Goal: Task Accomplishment & Management: Complete application form

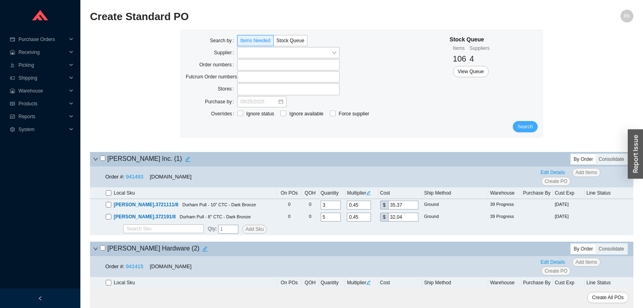
click at [518, 124] on button "Search" at bounding box center [525, 126] width 25 height 11
click at [102, 158] on input "checkbox" at bounding box center [102, 157] width 5 height 5
checkbox input "true"
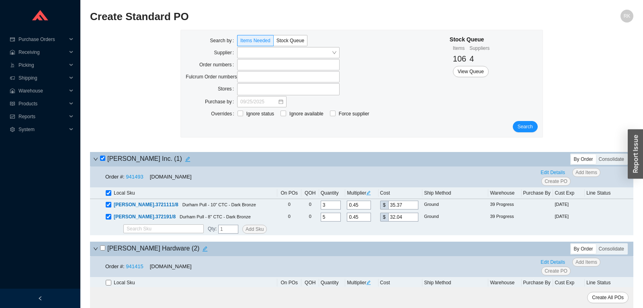
checkbox input "true"
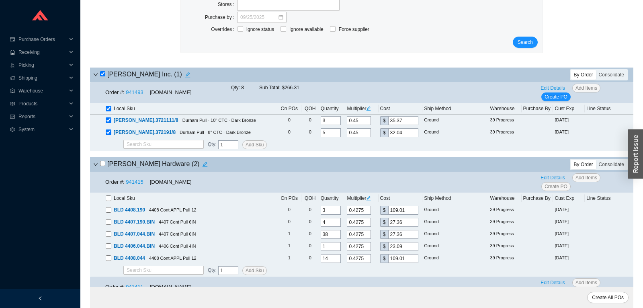
click at [101, 164] on input "checkbox" at bounding box center [102, 163] width 5 height 5
checkbox input "true"
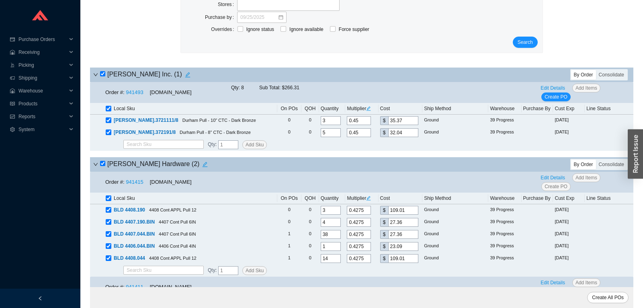
checkbox input "true"
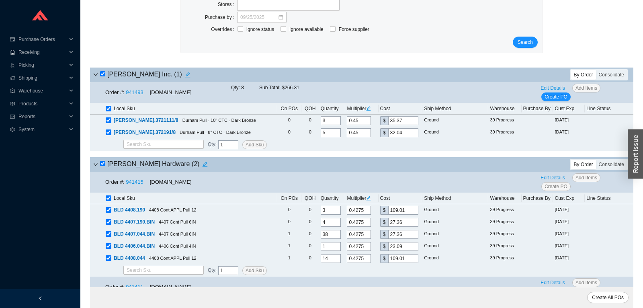
checkbox input "true"
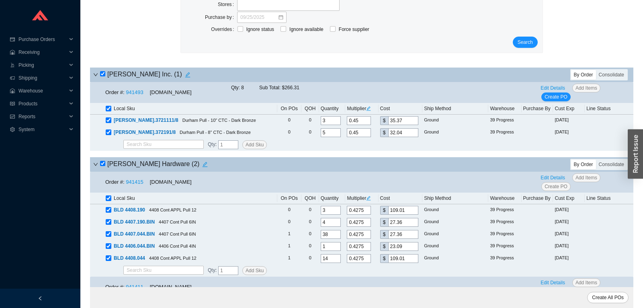
checkbox input "true"
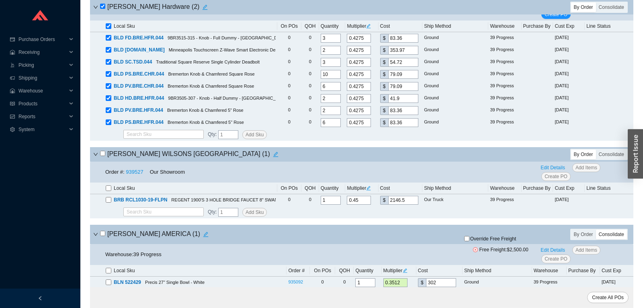
scroll to position [380, 0]
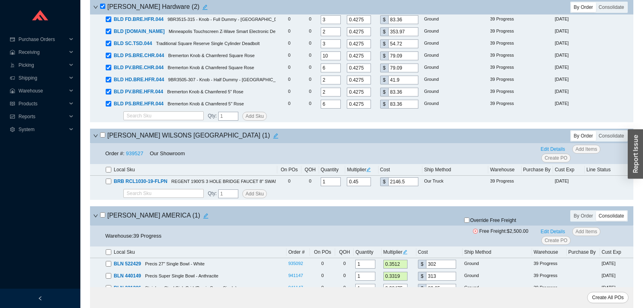
click at [104, 137] on input "checkbox" at bounding box center [102, 134] width 5 height 5
checkbox input "true"
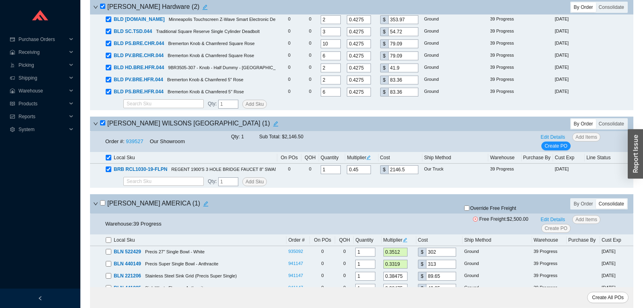
scroll to position [464, 0]
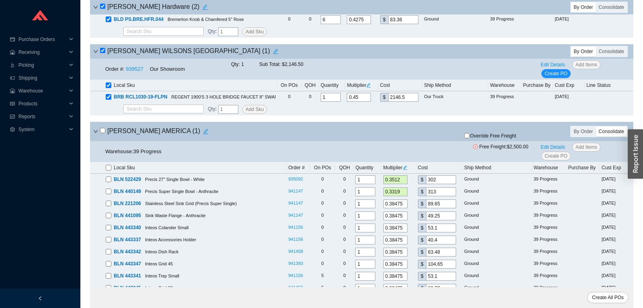
click at [102, 137] on h4 "[PERSON_NAME] AMERICA ( 1 )" at bounding box center [155, 131] width 111 height 11
click at [102, 133] on input "checkbox" at bounding box center [102, 130] width 5 height 5
checkbox input "true"
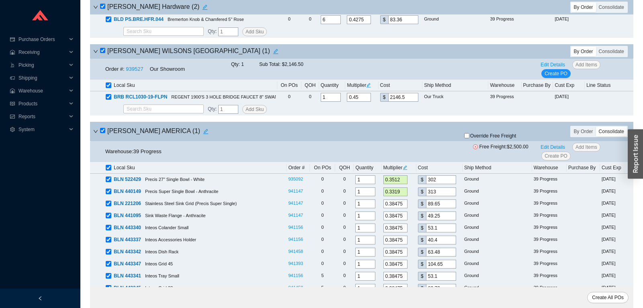
checkbox input "true"
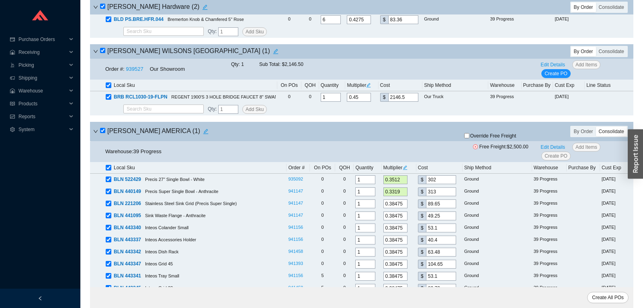
checkbox input "true"
click at [102, 133] on input "checkbox" at bounding box center [102, 130] width 5 height 5
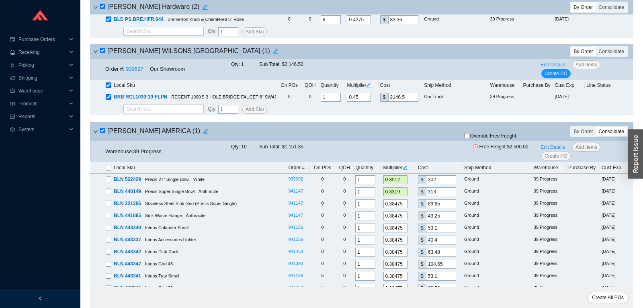
checkbox input "false"
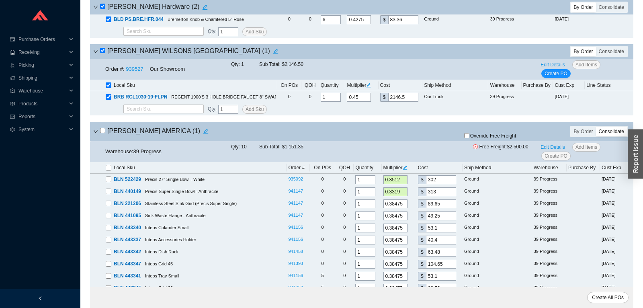
checkbox input "false"
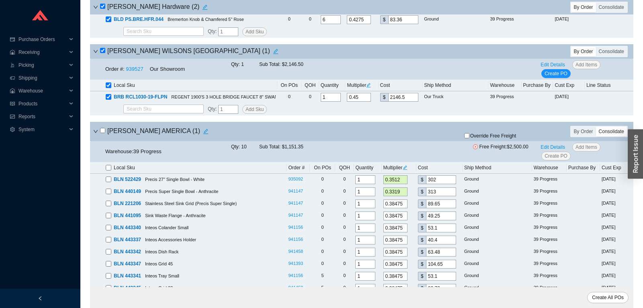
checkbox input "false"
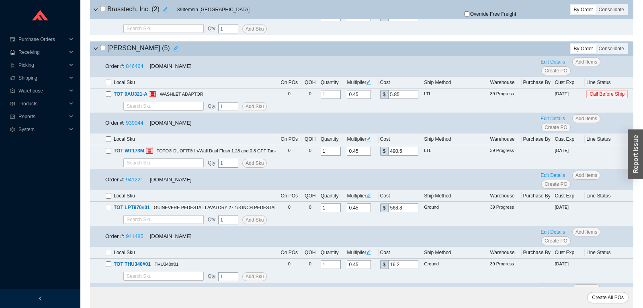
scroll to position [886, 0]
click at [138, 126] on link "939044" at bounding box center [134, 123] width 17 height 6
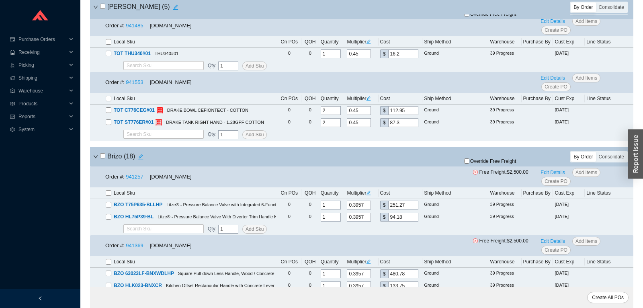
scroll to position [1139, 0]
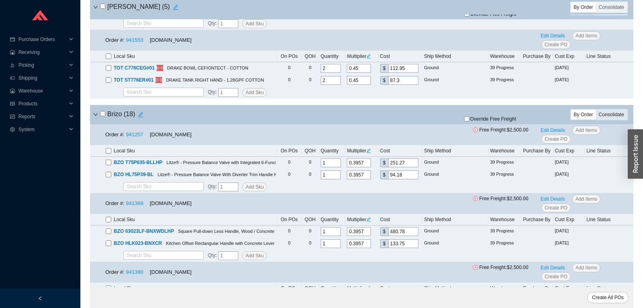
click at [604, 116] on div "Consolidate" at bounding box center [611, 115] width 31 height 10
click at [596, 110] on input "Consolidate" at bounding box center [596, 110] width 0 height 0
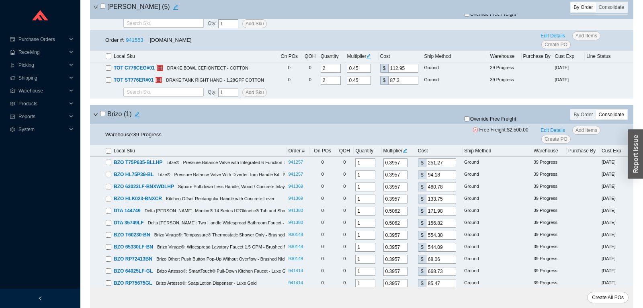
click at [104, 116] on input "checkbox" at bounding box center [102, 113] width 5 height 5
checkbox input "true"
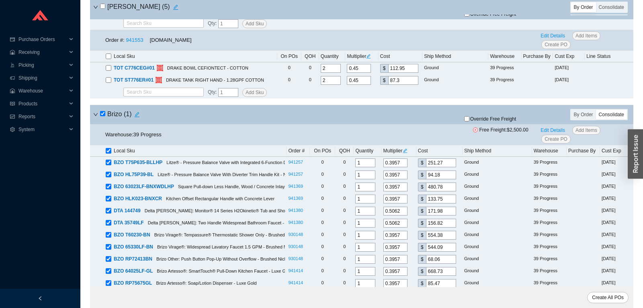
checkbox input "true"
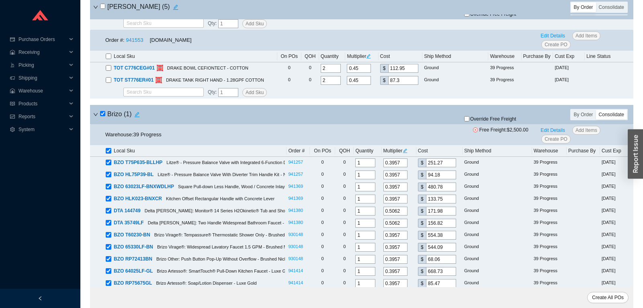
checkbox input "true"
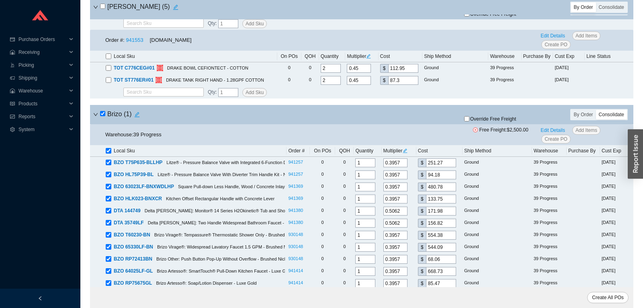
checkbox input "true"
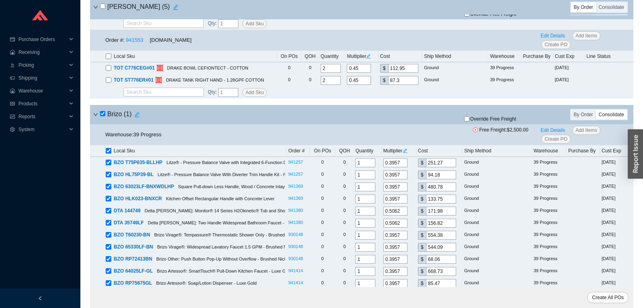
checkbox input "true"
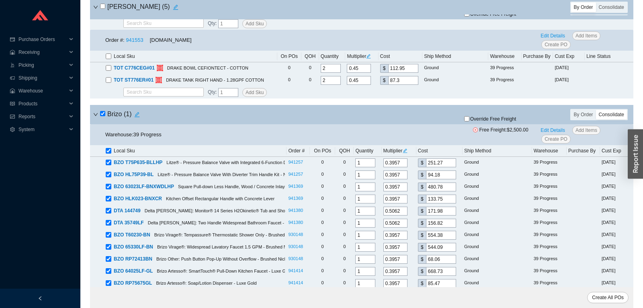
checkbox input "true"
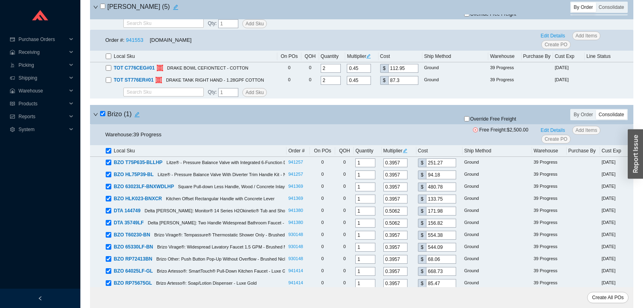
checkbox input "true"
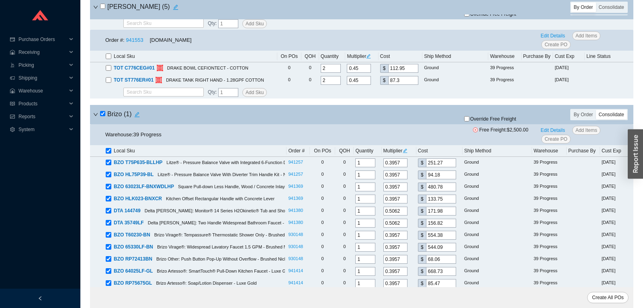
checkbox input "true"
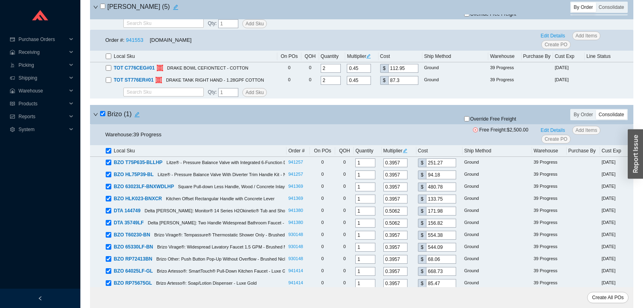
checkbox input "true"
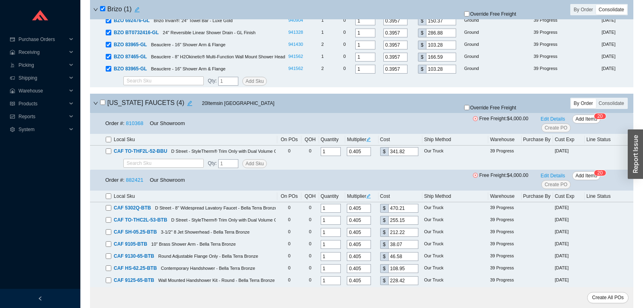
scroll to position [1771, 0]
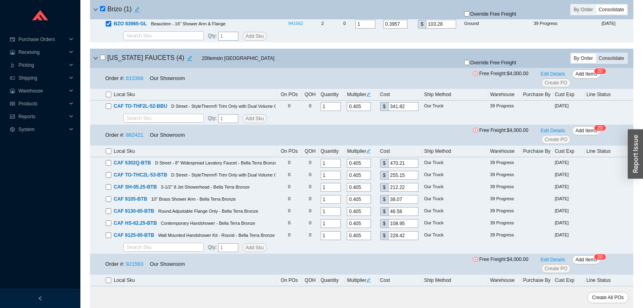
click at [619, 63] on div "Consolidate" at bounding box center [611, 58] width 31 height 10
click at [596, 53] on input "Consolidate" at bounding box center [596, 53] width 0 height 0
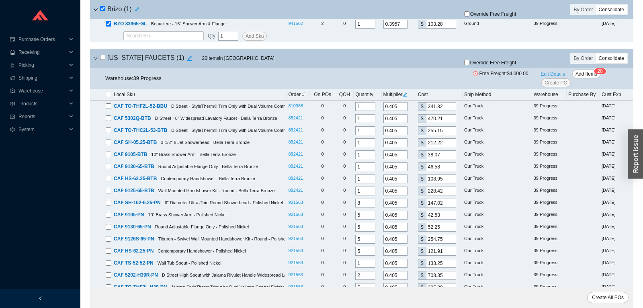
click at [100, 59] on div "[US_STATE] FAUCETS ( 1 ) 20 Item s in [GEOGRAPHIC_DATA]" at bounding box center [272, 58] width 358 height 11
click at [102, 60] on input "checkbox" at bounding box center [102, 57] width 5 height 5
checkbox input "true"
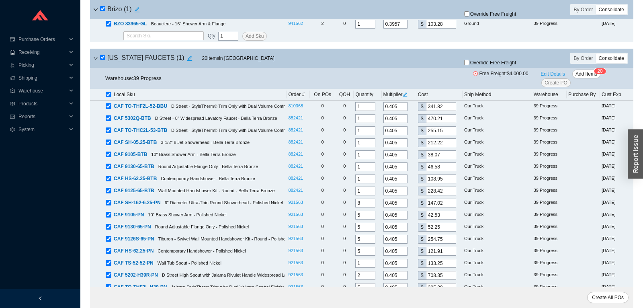
checkbox input "true"
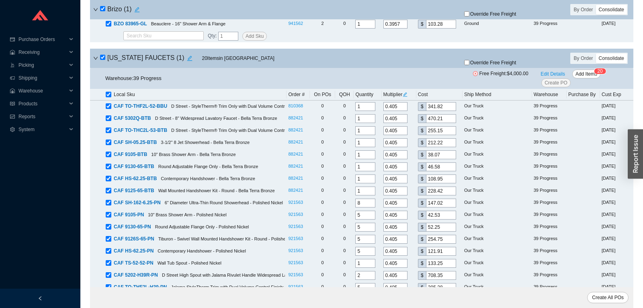
checkbox input "true"
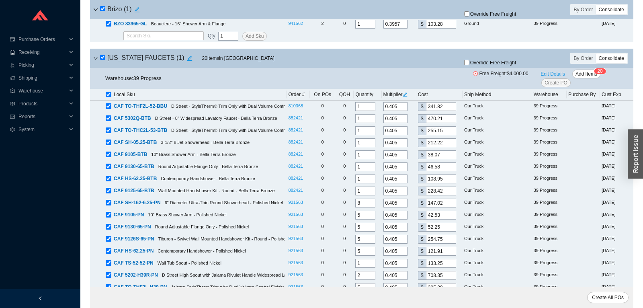
checkbox input "true"
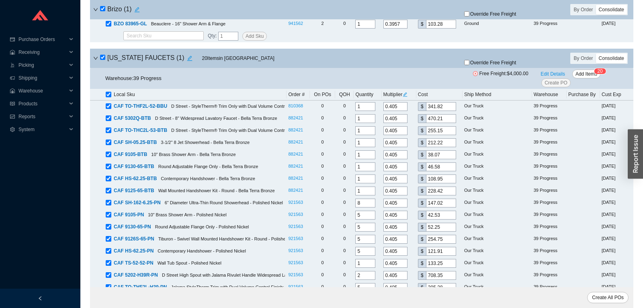
checkbox input "true"
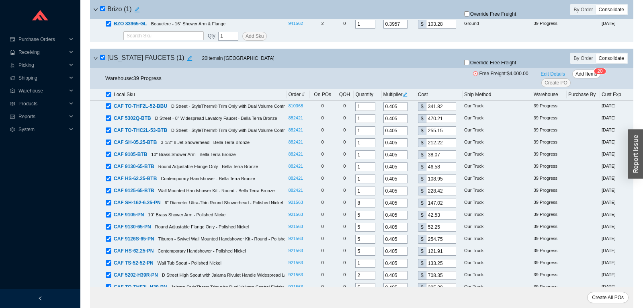
checkbox input "true"
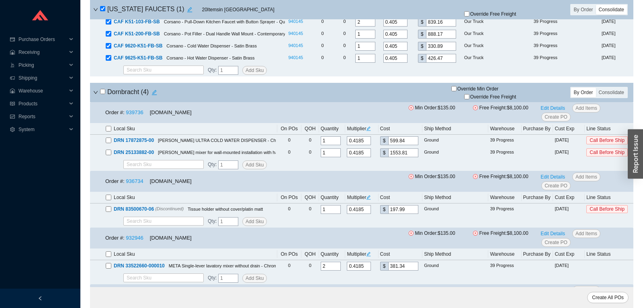
scroll to position [2025, 0]
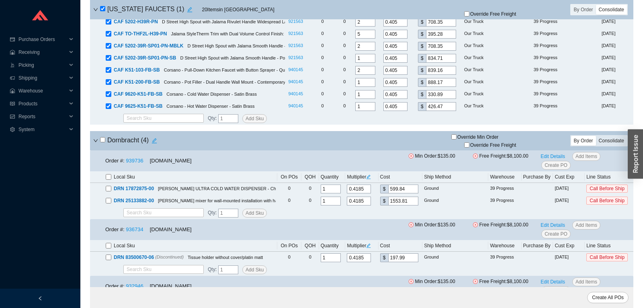
click at [615, 143] on div "Consolidate" at bounding box center [611, 141] width 31 height 10
click at [596, 136] on input "Consolidate" at bounding box center [596, 136] width 0 height 0
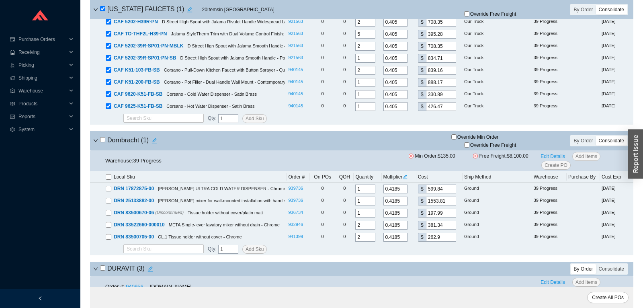
click at [103, 142] on input "checkbox" at bounding box center [102, 139] width 5 height 5
checkbox input "true"
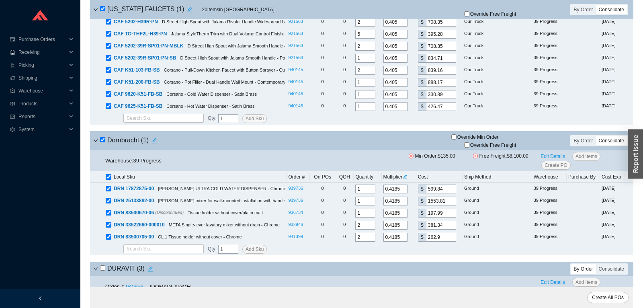
checkbox input "true"
click at [103, 142] on input "checkbox" at bounding box center [102, 139] width 5 height 5
checkbox input "false"
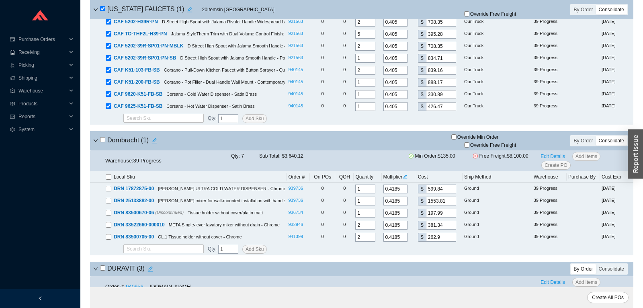
checkbox input "false"
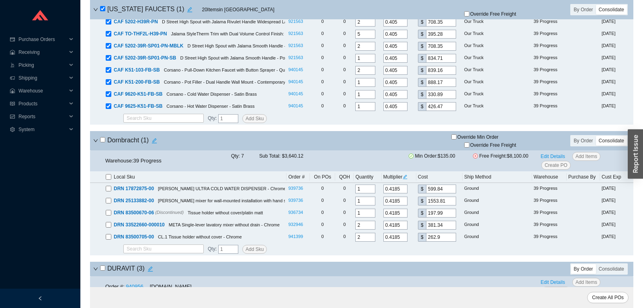
checkbox input "false"
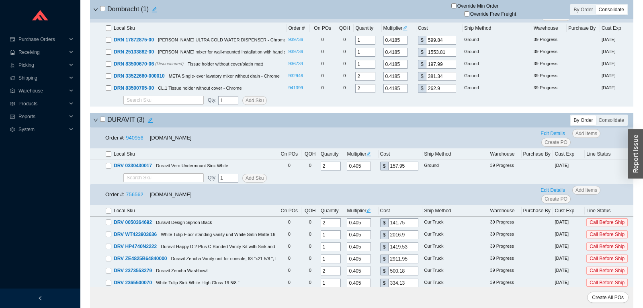
scroll to position [2235, 0]
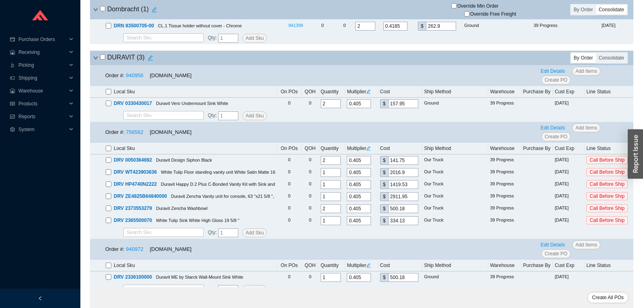
click at [104, 59] on input "checkbox" at bounding box center [102, 56] width 5 height 5
checkbox input "true"
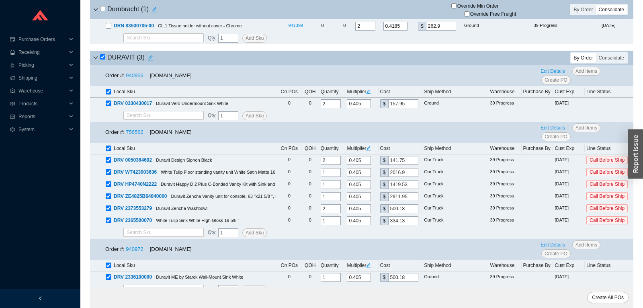
checkbox input "true"
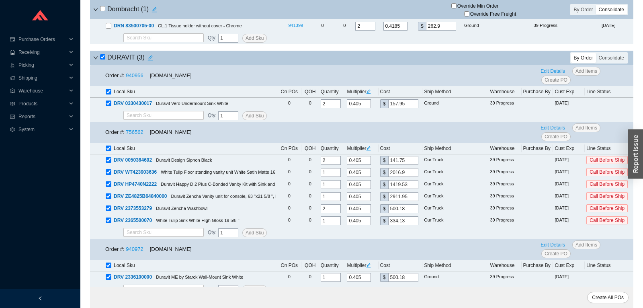
checkbox input "true"
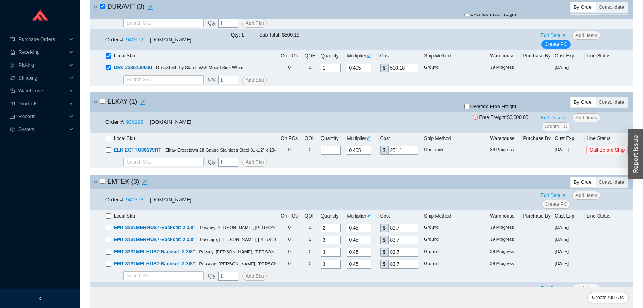
scroll to position [2489, 0]
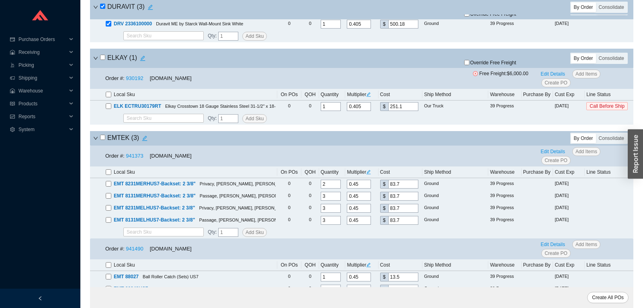
click at [102, 140] on input "checkbox" at bounding box center [102, 137] width 5 height 5
checkbox input "true"
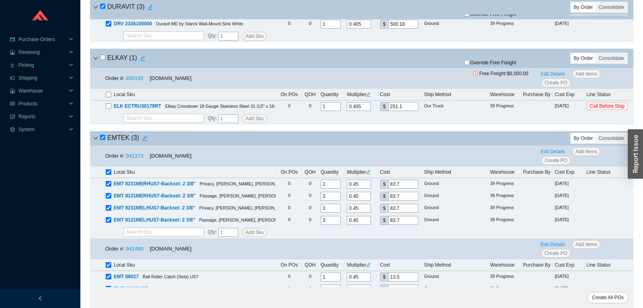
checkbox input "true"
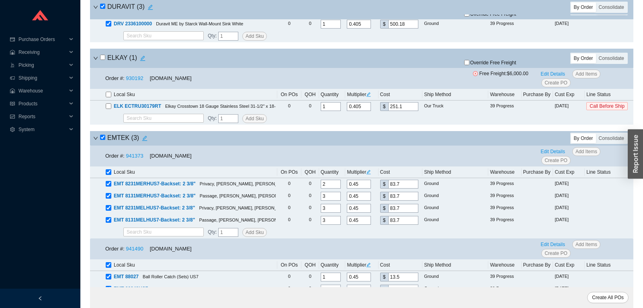
checkbox input "true"
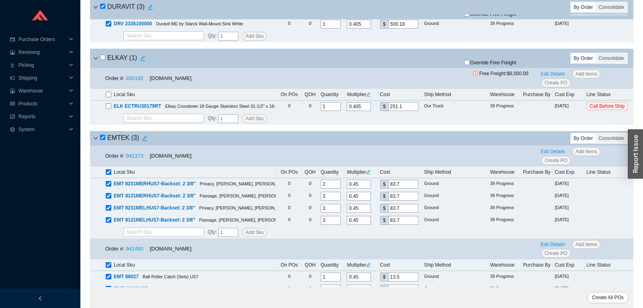
checkbox input "true"
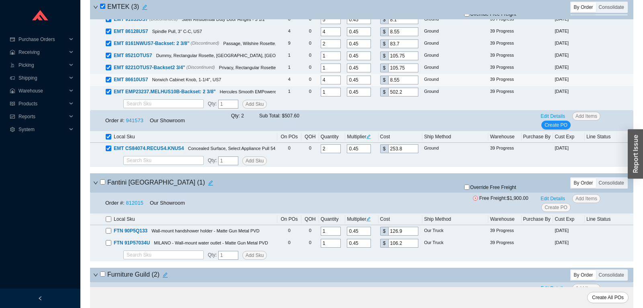
scroll to position [2826, 0]
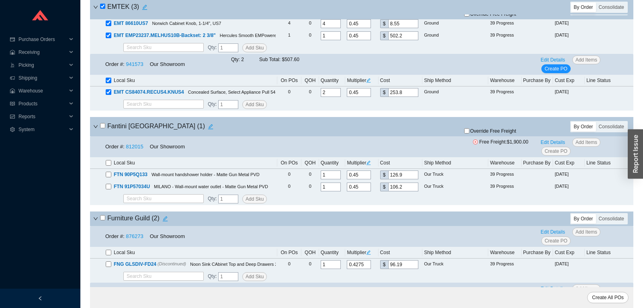
click at [108, 82] on input "checkbox" at bounding box center [109, 81] width 6 height 6
checkbox input "false"
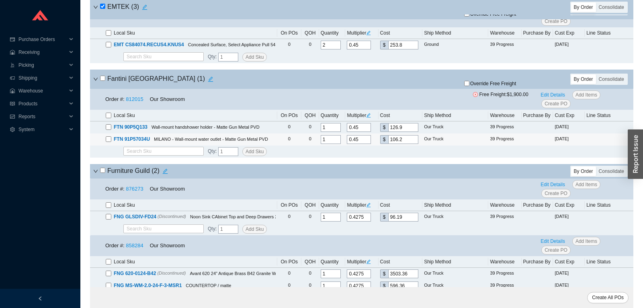
scroll to position [2910, 0]
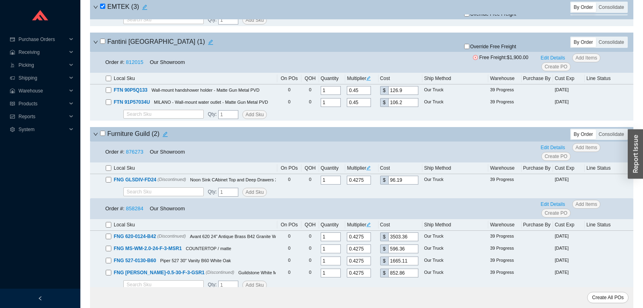
click at [102, 44] on input "checkbox" at bounding box center [102, 41] width 5 height 5
checkbox input "true"
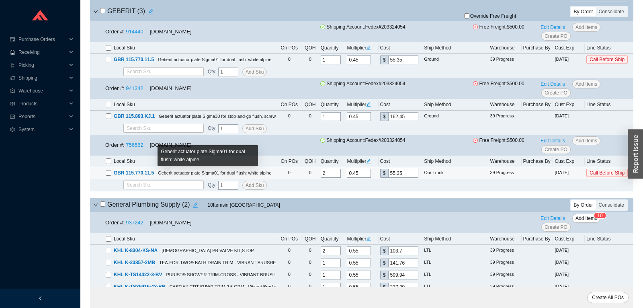
scroll to position [3290, 0]
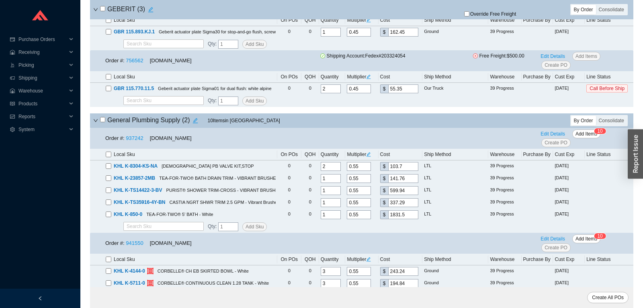
click at [102, 122] on input "checkbox" at bounding box center [102, 119] width 5 height 5
checkbox input "true"
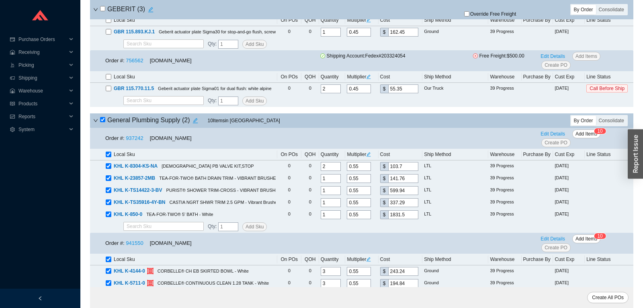
checkbox input "true"
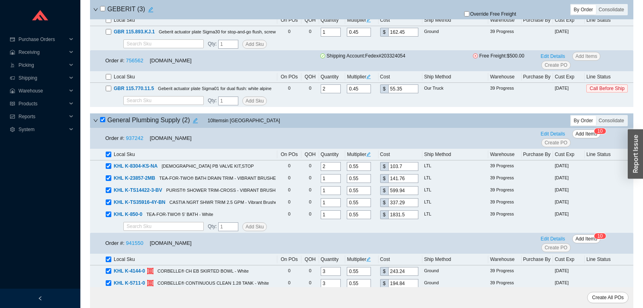
checkbox input "true"
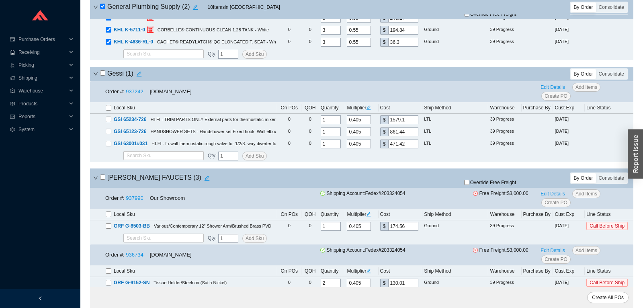
click at [102, 76] on input "checkbox" at bounding box center [102, 72] width 5 height 5
checkbox input "true"
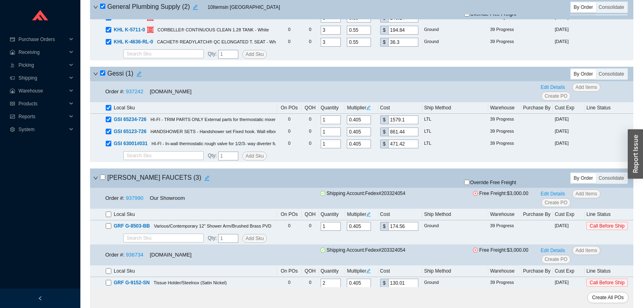
checkbox input "true"
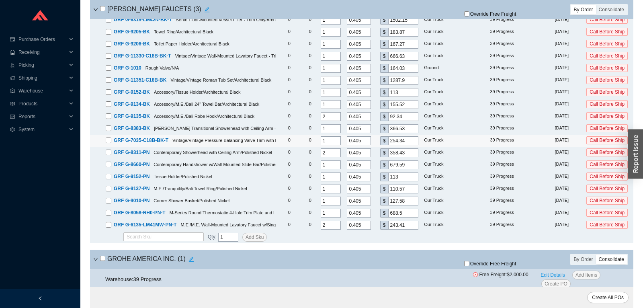
scroll to position [4049, 0]
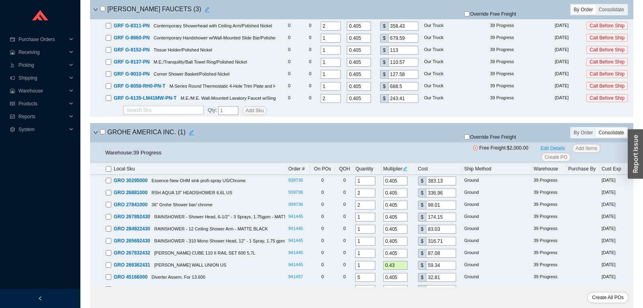
click at [104, 134] on input "checkbox" at bounding box center [102, 131] width 5 height 5
checkbox input "true"
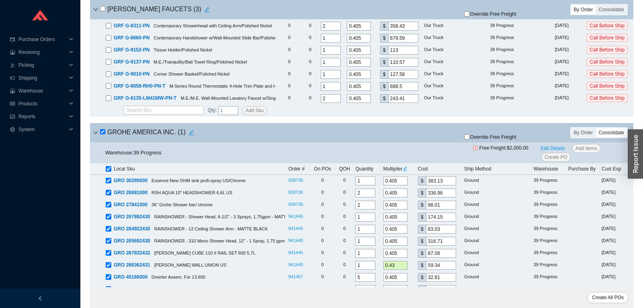
checkbox input "true"
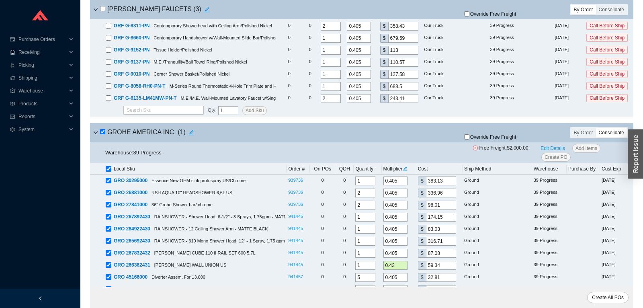
checkbox input "true"
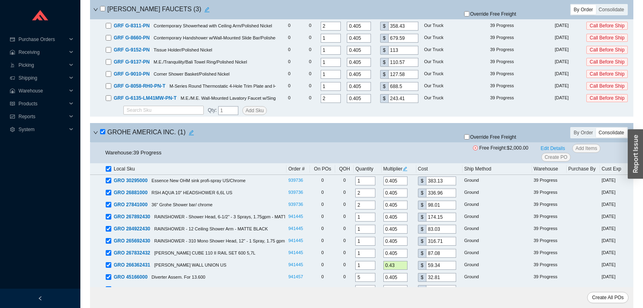
checkbox input "true"
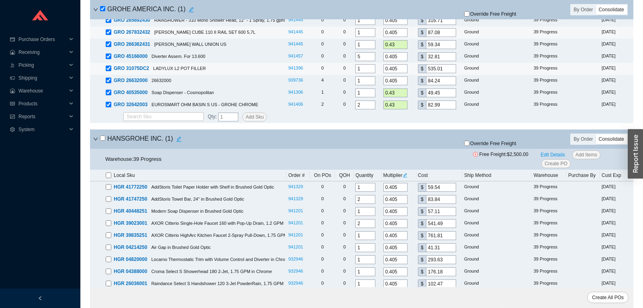
scroll to position [4302, 0]
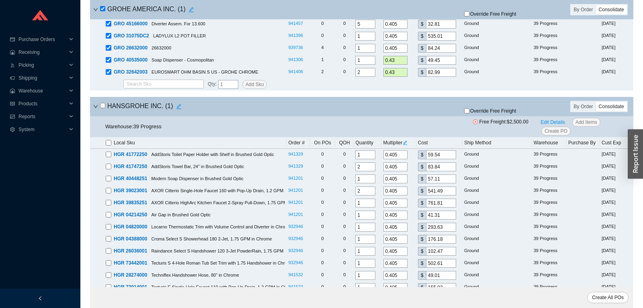
click at [102, 108] on input "checkbox" at bounding box center [102, 105] width 5 height 5
checkbox input "true"
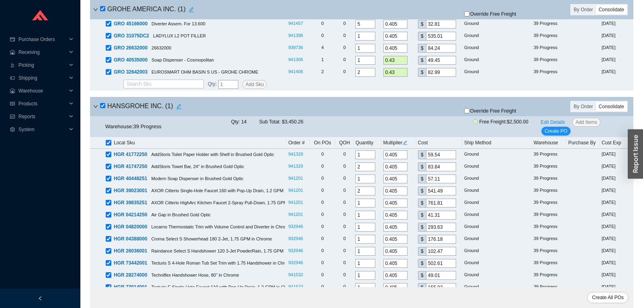
checkbox input "true"
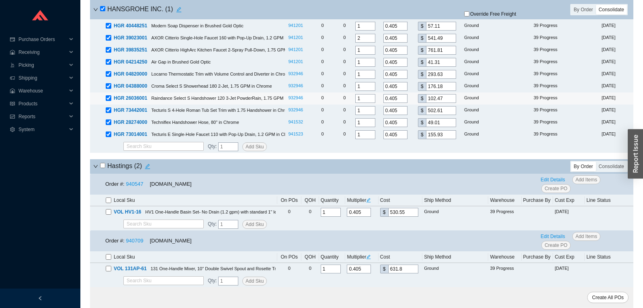
scroll to position [4471, 0]
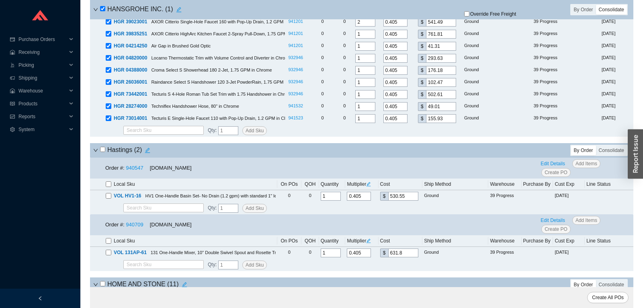
click at [102, 152] on input "checkbox" at bounding box center [102, 149] width 5 height 5
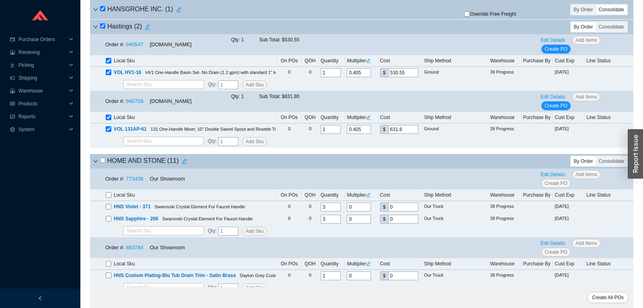
scroll to position [4640, 0]
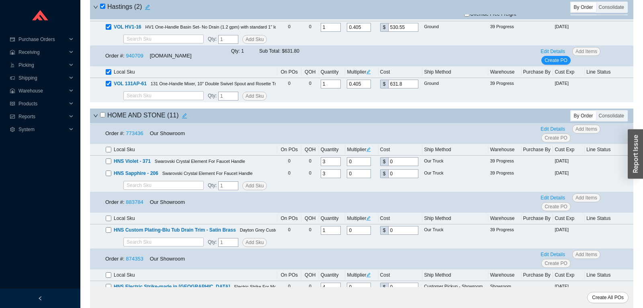
click at [93, 123] on div "HOME AND STONE ( 11 ) By Order Consolidate" at bounding box center [361, 115] width 543 height 14
click at [95, 117] on icon "down" at bounding box center [96, 115] width 4 height 3
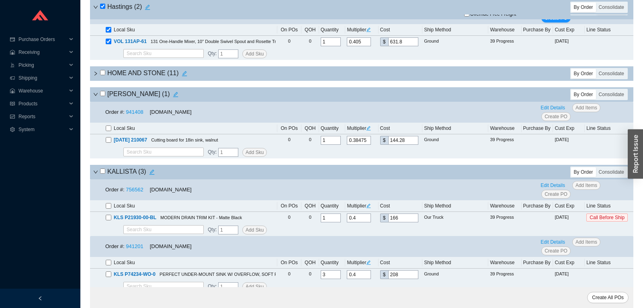
click at [104, 96] on input "checkbox" at bounding box center [102, 93] width 5 height 5
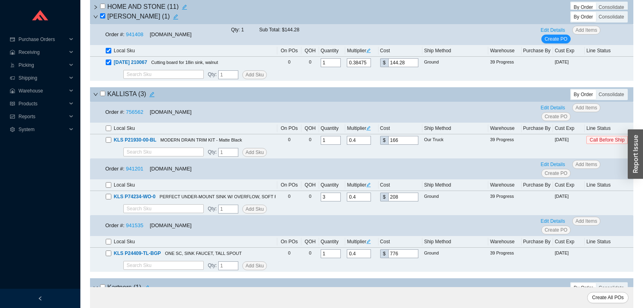
scroll to position [4808, 0]
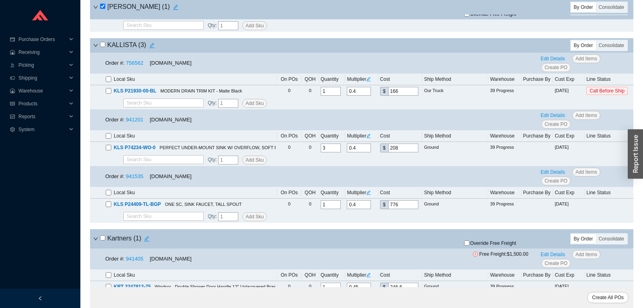
click at [102, 47] on input "checkbox" at bounding box center [102, 44] width 5 height 5
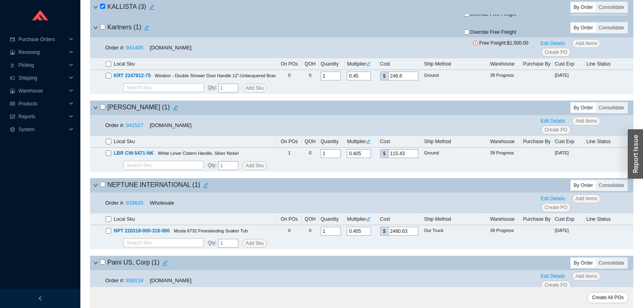
click at [104, 109] on input "checkbox" at bounding box center [102, 106] width 5 height 5
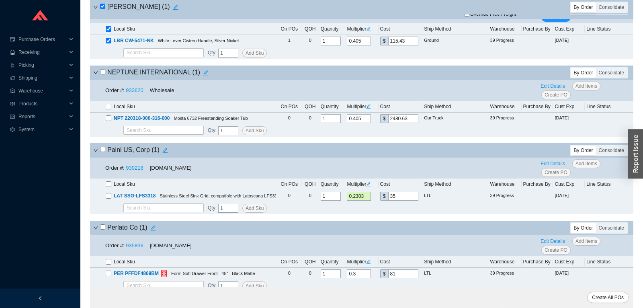
scroll to position [5146, 0]
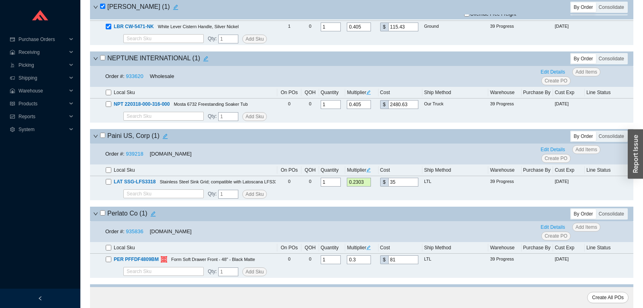
click at [102, 60] on input "checkbox" at bounding box center [102, 57] width 5 height 5
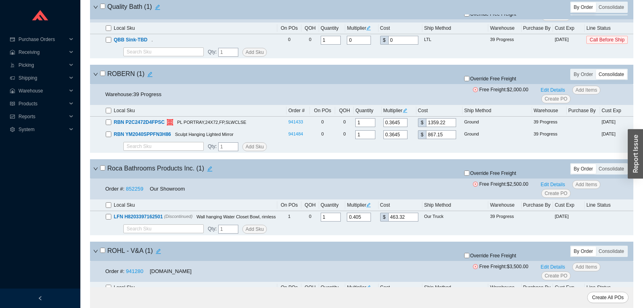
scroll to position [5525, 0]
click at [105, 76] on input "checkbox" at bounding box center [102, 72] width 5 height 5
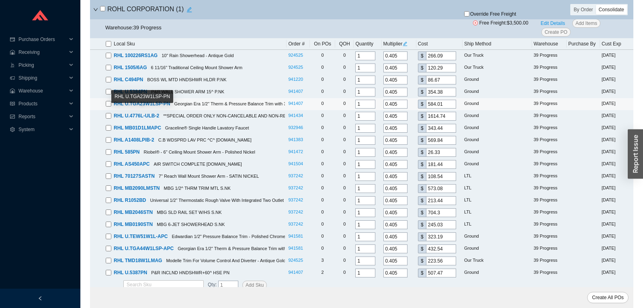
scroll to position [5968, 0]
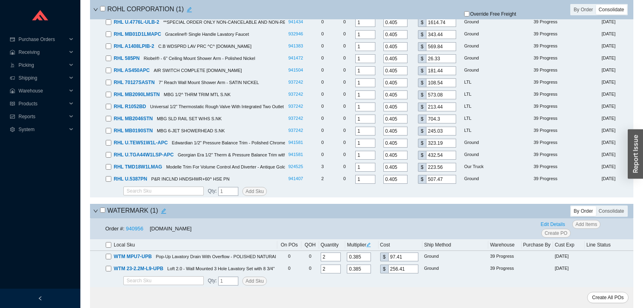
click at [104, 208] on input "checkbox" at bounding box center [102, 209] width 5 height 5
click at [617, 303] on div "Create All POs" at bounding box center [361, 297] width 543 height 21
click at [616, 300] on span "Create All POs" at bounding box center [608, 297] width 32 height 8
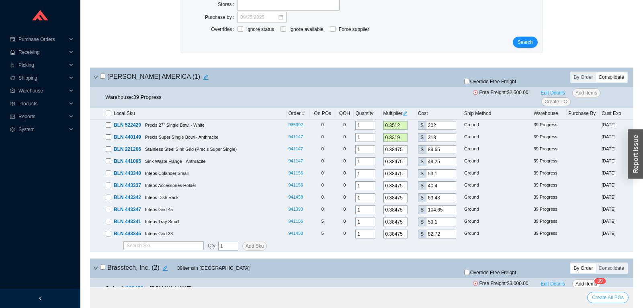
scroll to position [0, 0]
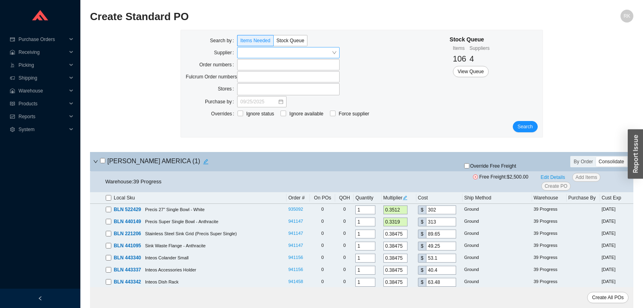
click at [297, 53] on input "search" at bounding box center [285, 52] width 91 height 10
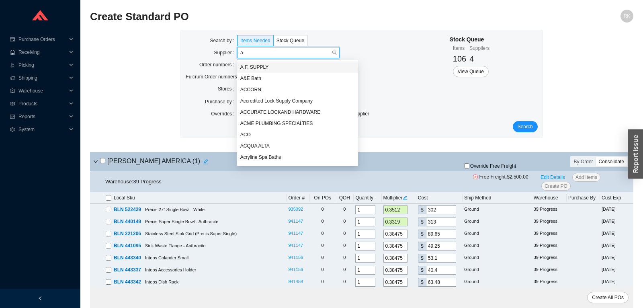
click at [270, 66] on div "A.F. SUPPLY" at bounding box center [297, 66] width 115 height 7
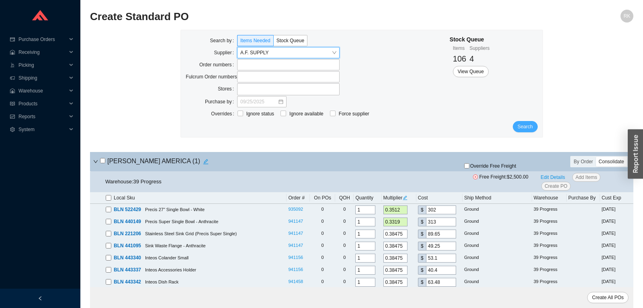
click at [533, 124] on button "Search" at bounding box center [525, 126] width 25 height 11
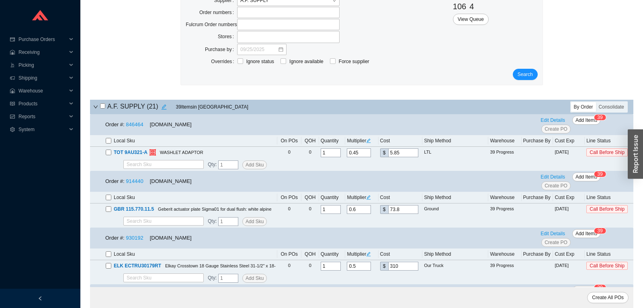
scroll to position [84, 0]
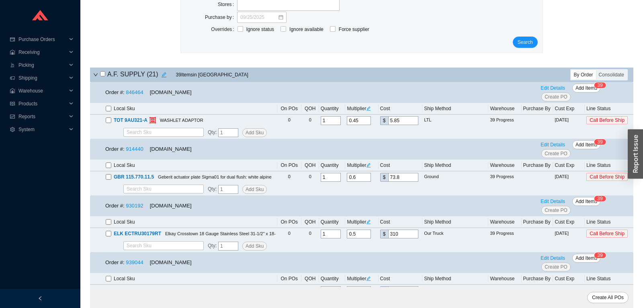
click at [109, 108] on input "checkbox" at bounding box center [109, 109] width 6 height 6
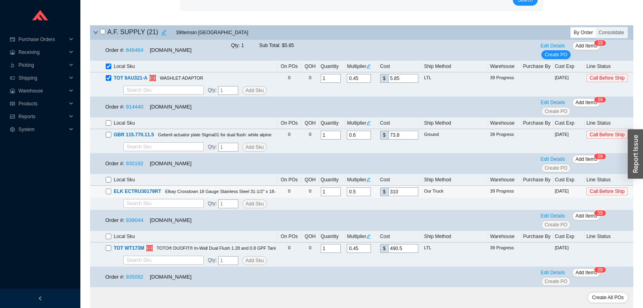
scroll to position [211, 0]
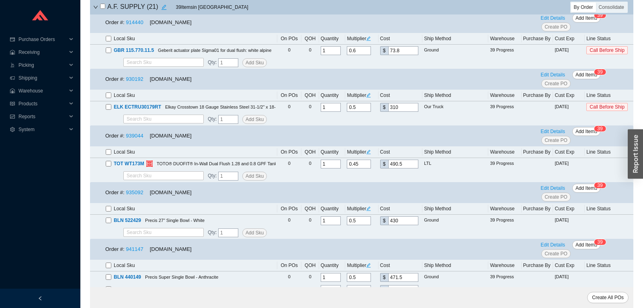
click at [109, 153] on input "checkbox" at bounding box center [109, 152] width 6 height 6
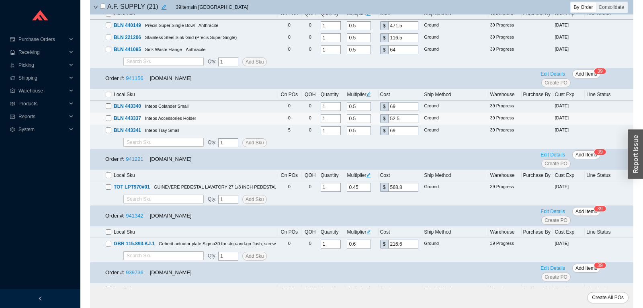
scroll to position [506, 0]
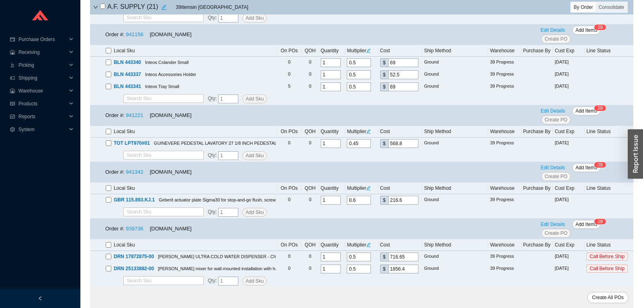
click at [107, 131] on input "checkbox" at bounding box center [109, 132] width 6 height 6
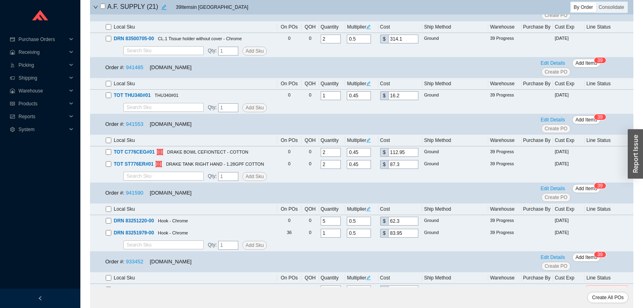
scroll to position [1097, 0]
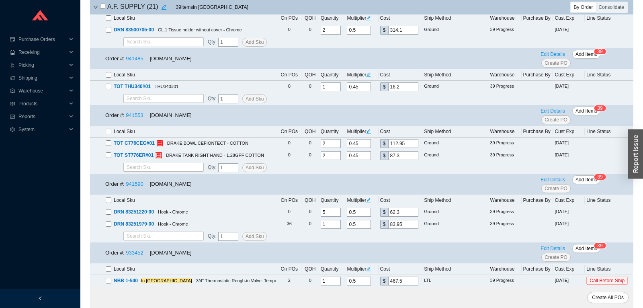
click at [109, 74] on input "checkbox" at bounding box center [109, 75] width 6 height 6
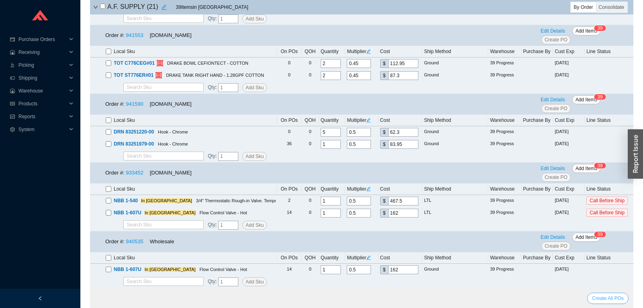
click at [614, 297] on span "Create All POs" at bounding box center [608, 298] width 32 height 8
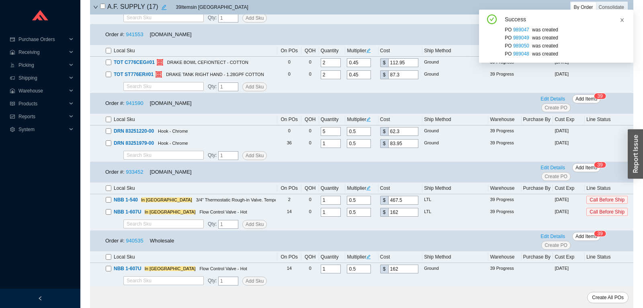
scroll to position [950, 0]
click at [623, 19] on icon "close" at bounding box center [621, 20] width 5 height 5
